Goal: Task Accomplishment & Management: Manage account settings

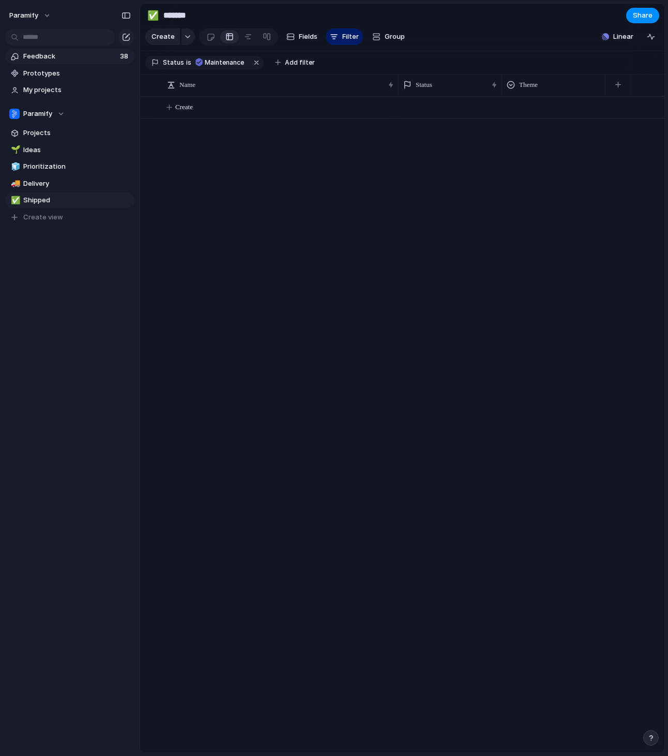
click at [47, 61] on span "Feedback" at bounding box center [70, 56] width 94 height 10
